Goal: Task Accomplishment & Management: Manage account settings

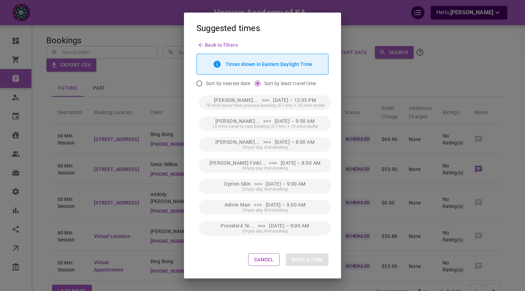
click at [112, 99] on div "Suggested times Back to filters Times shown in Eastern Daylight Time Sort by ne…" at bounding box center [262, 145] width 525 height 291
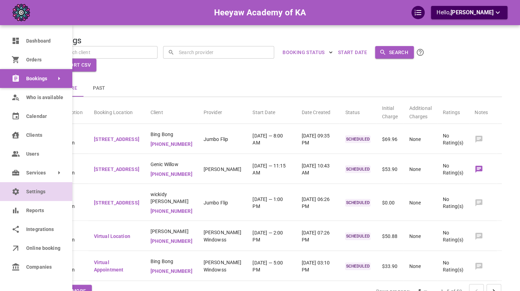
click at [24, 194] on link "Settings" at bounding box center [36, 191] width 72 height 19
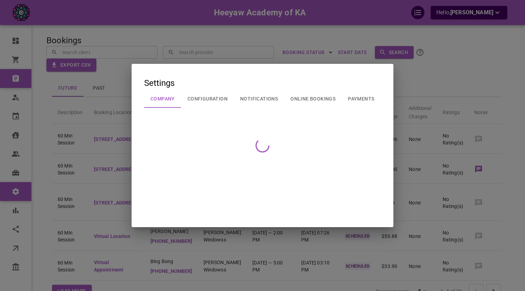
click at [218, 103] on div at bounding box center [262, 145] width 525 height 291
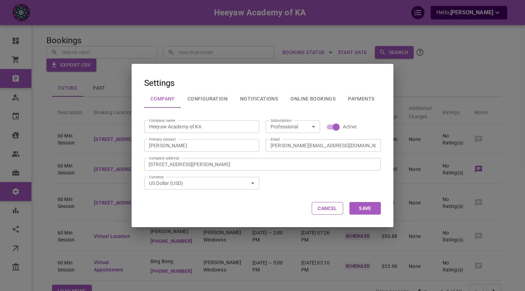
click at [215, 104] on button "Configuration" at bounding box center [207, 99] width 53 height 18
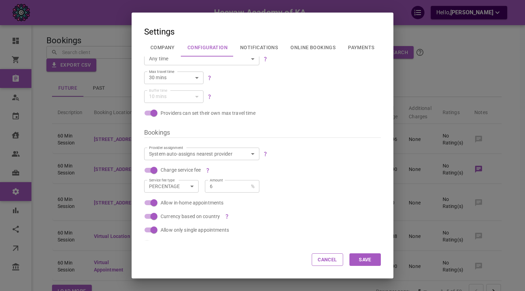
scroll to position [61, 0]
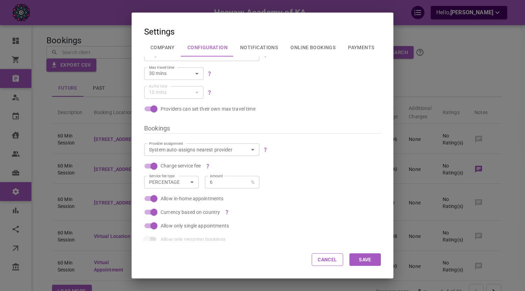
click at [241, 149] on body "Heeyaw Academy of KA Hello, [PERSON_NAME] Dashboard Orders Bookings Who is avai…" at bounding box center [262, 176] width 525 height 353
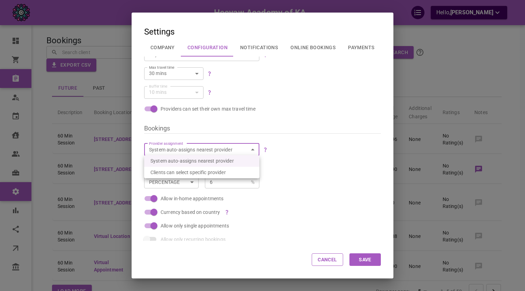
click at [216, 175] on p "Clients can select specific provider" at bounding box center [187, 172] width 75 height 7
type input "false"
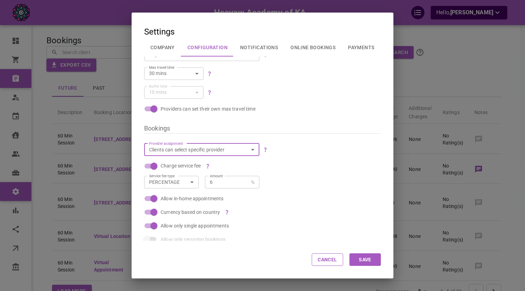
click at [373, 263] on button "Save" at bounding box center [364, 259] width 31 height 13
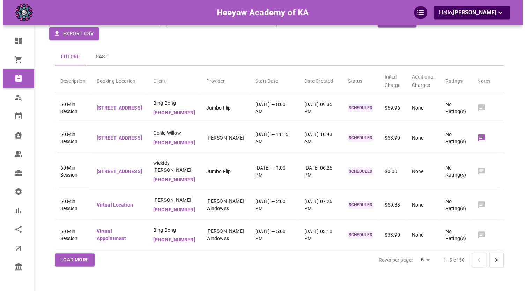
scroll to position [0, 0]
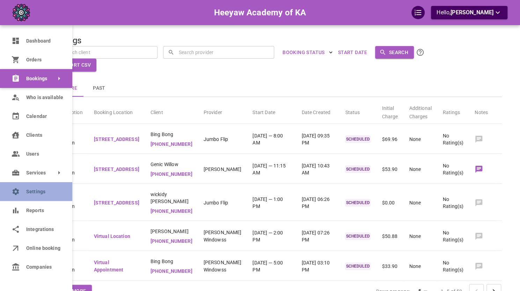
click at [15, 188] on icon at bounding box center [16, 191] width 8 height 8
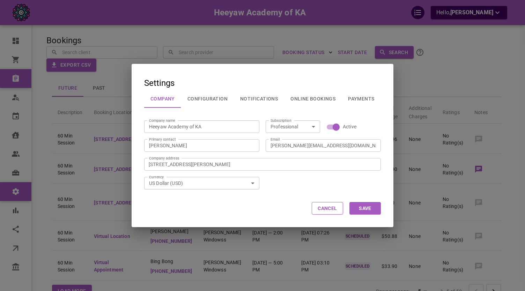
click at [214, 101] on button "Configuration" at bounding box center [207, 99] width 53 height 18
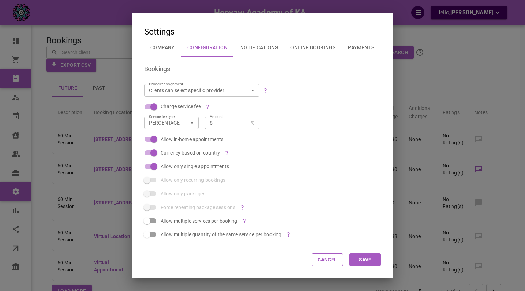
scroll to position [121, 0]
click at [156, 170] on input "Allow only single appointments" at bounding box center [154, 165] width 40 height 13
checkbox input "false"
click at [372, 264] on button "Save" at bounding box center [364, 259] width 31 height 13
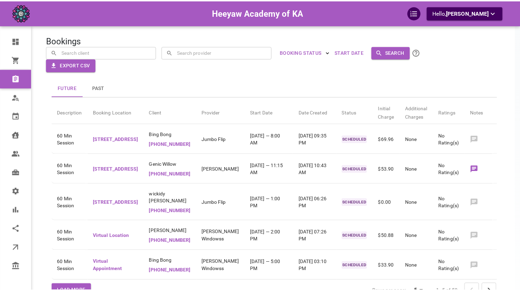
scroll to position [0, 0]
